Goal: Task Accomplishment & Management: Manage account settings

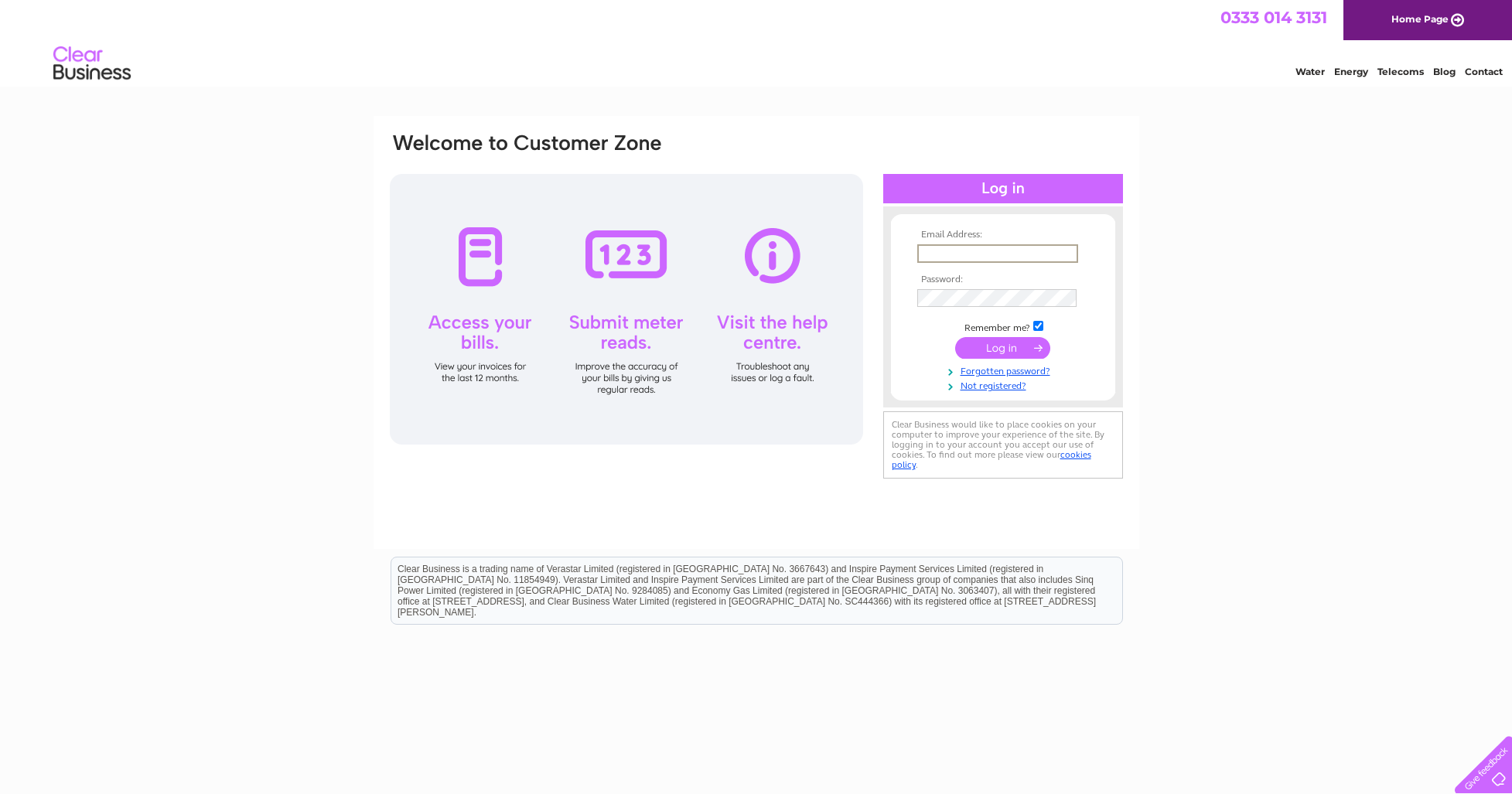
type input "[EMAIL_ADDRESS][DOMAIN_NAME]"
click at [986, 344] on input "submit" at bounding box center [1003, 348] width 95 height 21
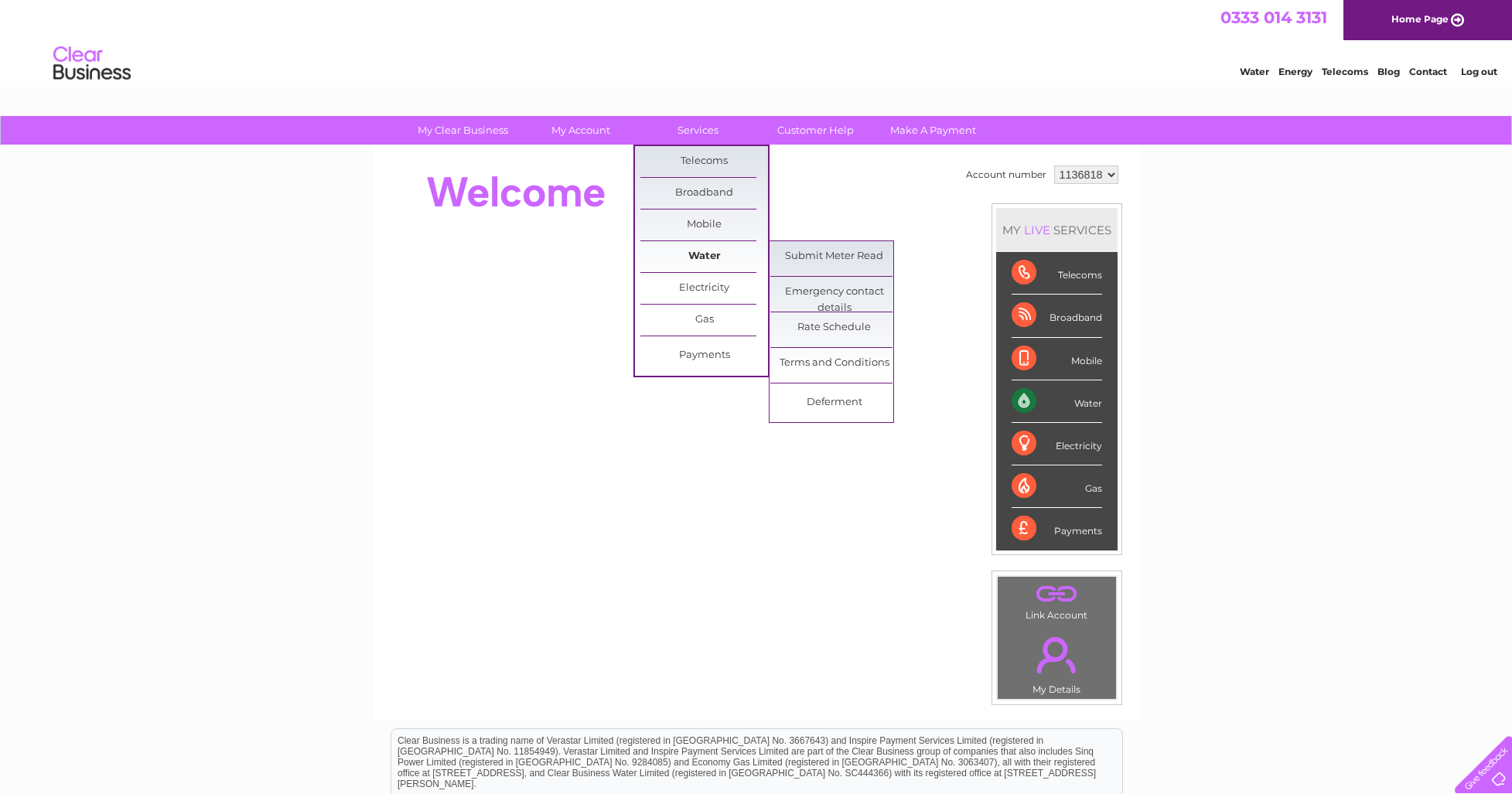
click at [693, 252] on link "Water" at bounding box center [704, 256] width 128 height 31
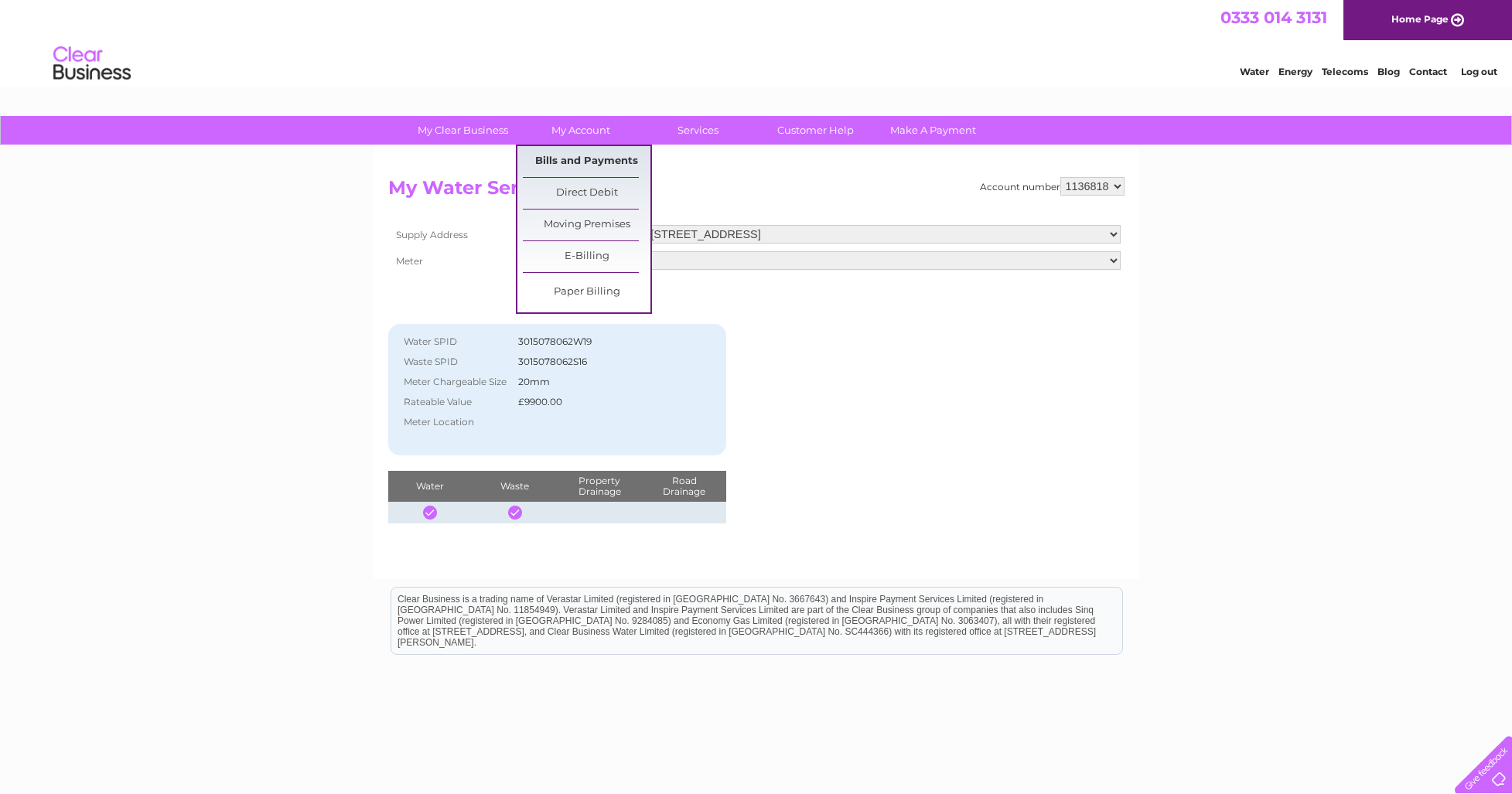
click at [557, 156] on link "Bills and Payments" at bounding box center [587, 162] width 128 height 31
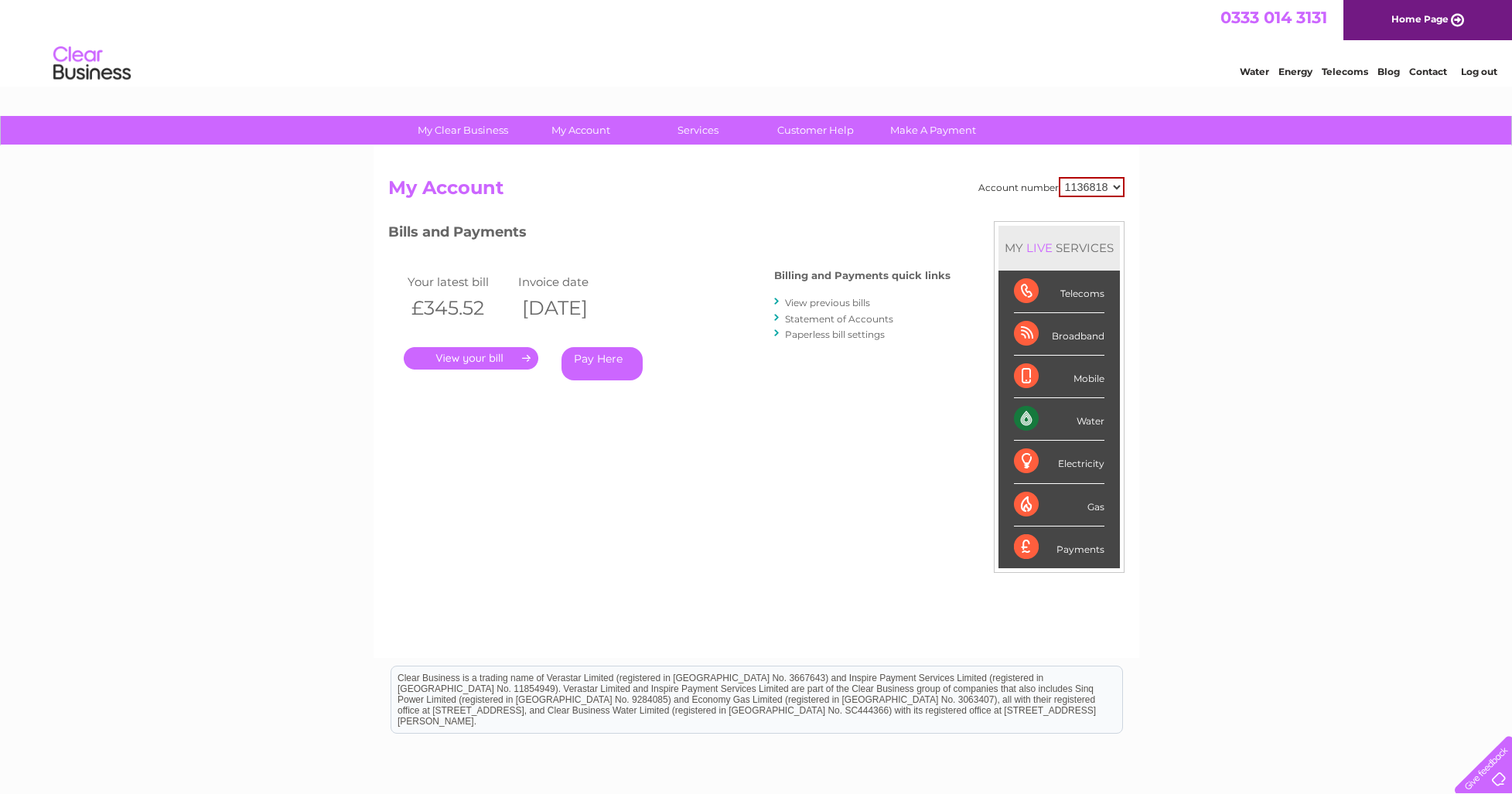
click at [500, 358] on link "." at bounding box center [471, 359] width 135 height 22
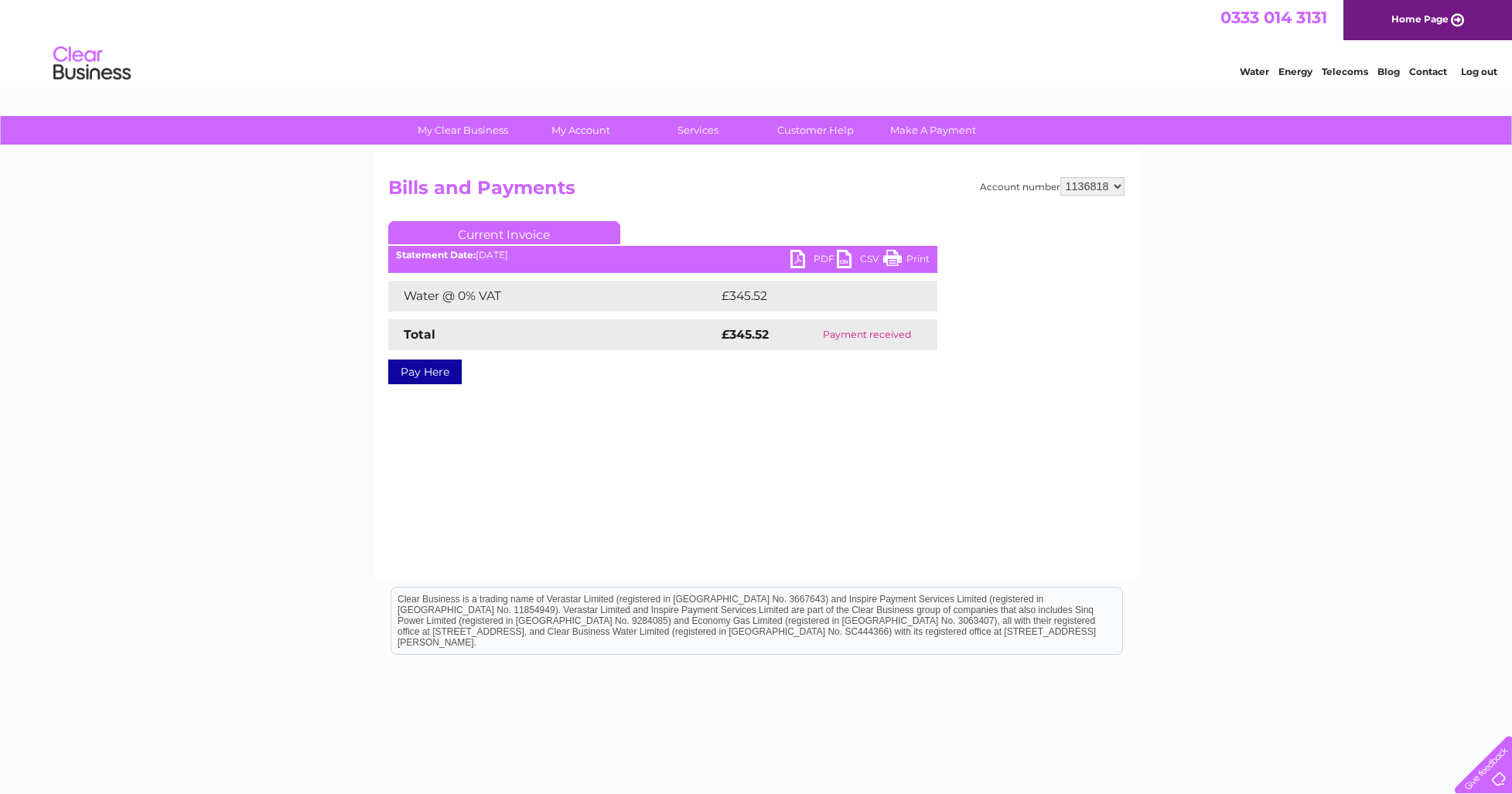
click at [820, 260] on link "PDF" at bounding box center [813, 261] width 46 height 22
